Goal: Information Seeking & Learning: Check status

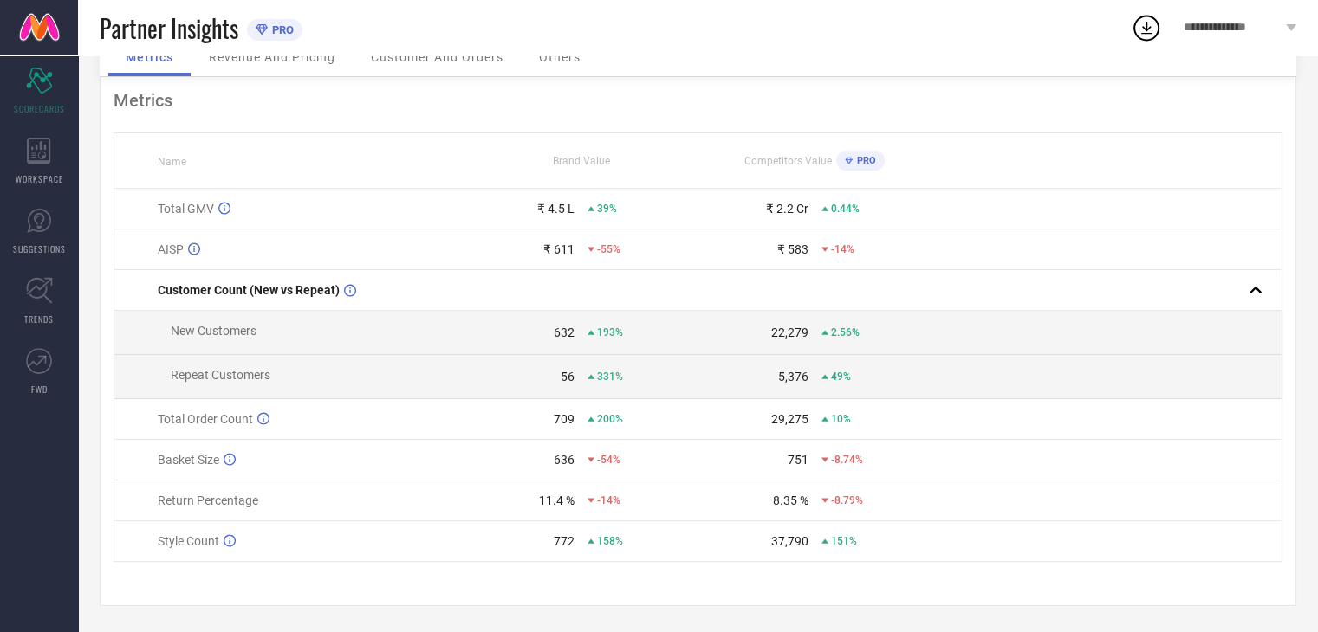
scroll to position [95, 0]
drag, startPoint x: 550, startPoint y: 541, endPoint x: 573, endPoint y: 548, distance: 24.4
click at [573, 548] on td "772 158%" at bounding box center [581, 541] width 234 height 41
drag, startPoint x: 752, startPoint y: 542, endPoint x: 815, endPoint y: 560, distance: 65.6
click at [815, 560] on td "37,790 151%" at bounding box center [814, 541] width 234 height 41
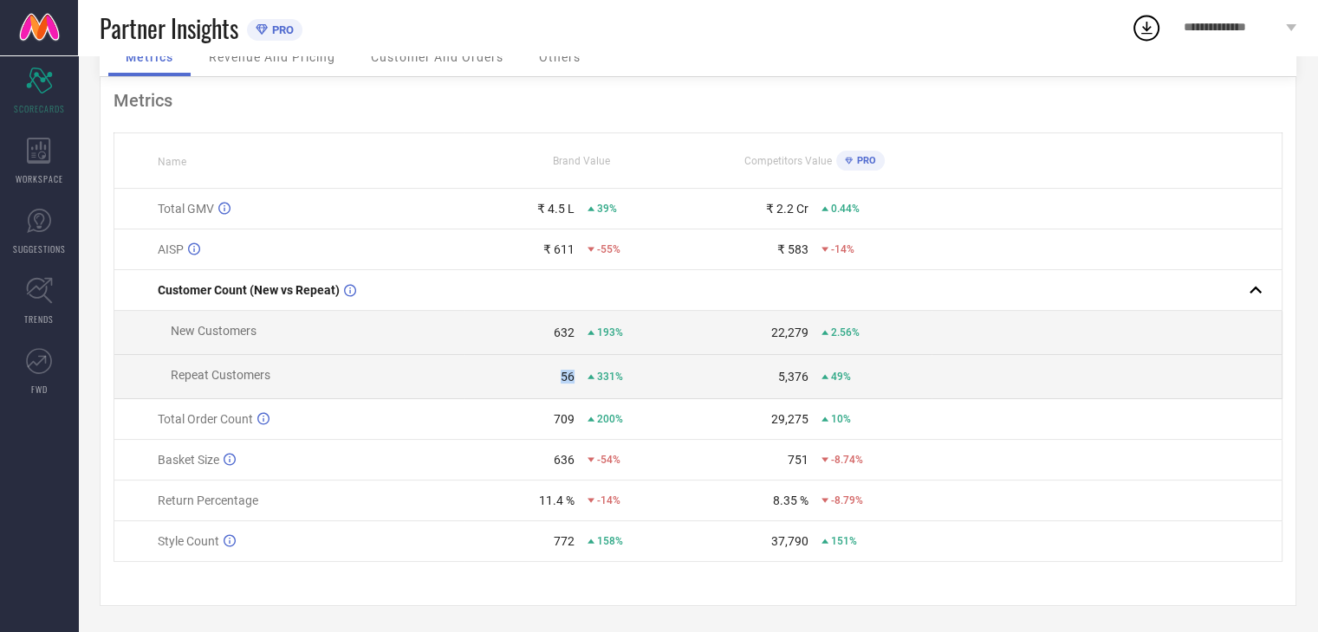
drag, startPoint x: 558, startPoint y: 379, endPoint x: 580, endPoint y: 389, distance: 24.8
click at [580, 389] on td "56 331%" at bounding box center [581, 377] width 234 height 44
drag, startPoint x: 780, startPoint y: 385, endPoint x: 814, endPoint y: 396, distance: 36.2
click at [814, 396] on tbody "Total GMV ₹ 4.5 L 39% ₹ 2.2 Cr 0.44% AISP ₹ 611 -55% ₹ 583 -14% Customer Count …" at bounding box center [698, 375] width 1168 height 373
click at [1037, 413] on td at bounding box center [1106, 419] width 350 height 41
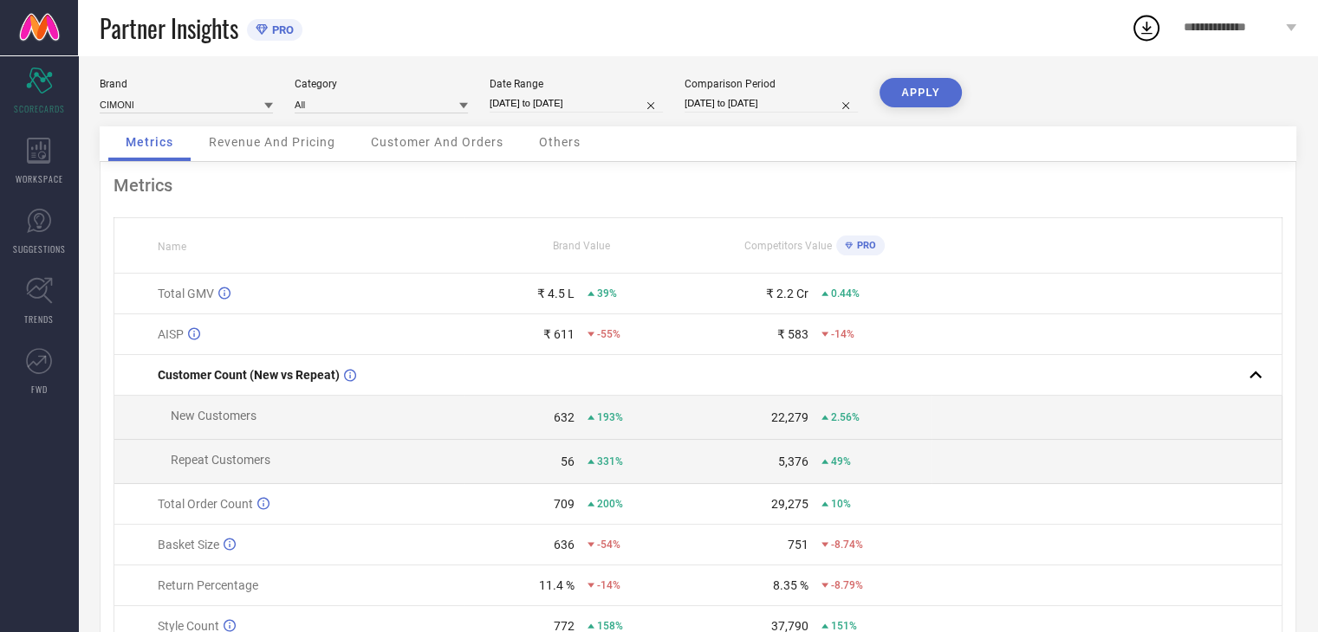
scroll to position [0, 0]
click at [275, 150] on span "Revenue And Pricing" at bounding box center [272, 146] width 126 height 14
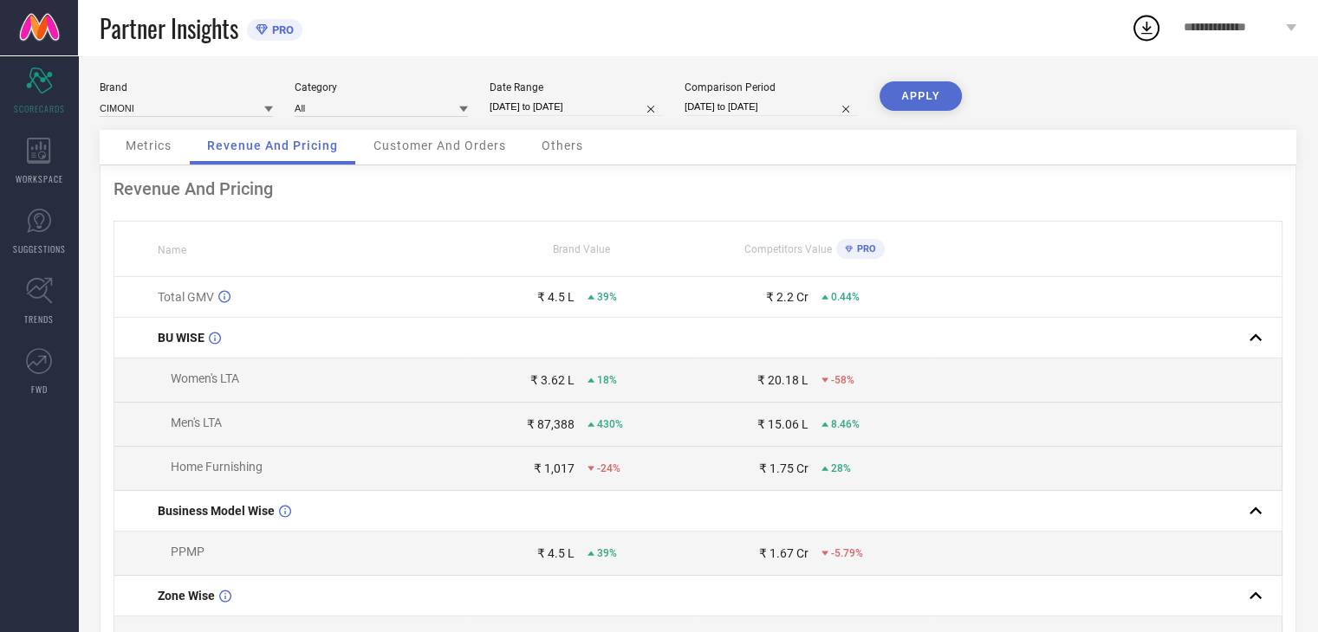
click at [424, 139] on span "Customer And Orders" at bounding box center [439, 146] width 133 height 14
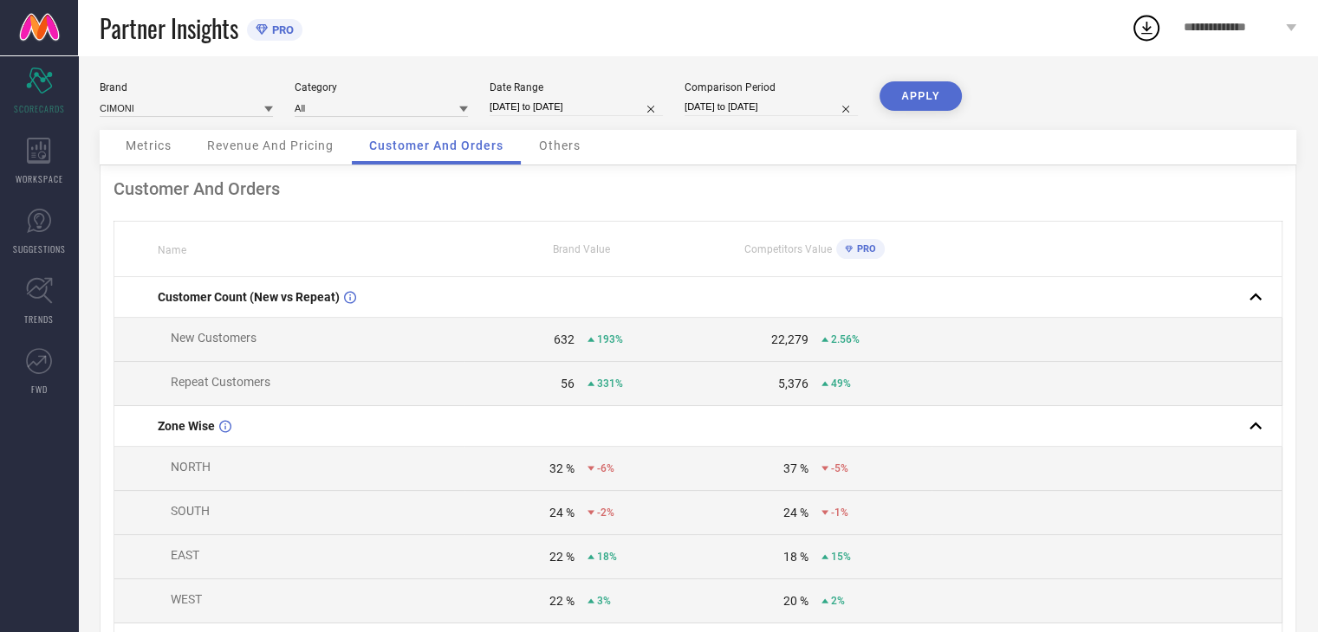
click at [546, 160] on div "Others" at bounding box center [559, 147] width 76 height 35
